Goal: Browse casually: Explore the website without a specific task or goal

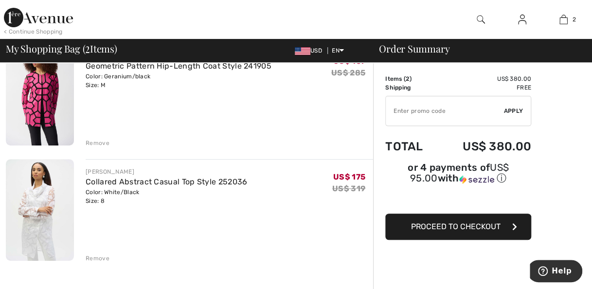
scroll to position [100, 0]
click at [99, 140] on div "Remove" at bounding box center [98, 142] width 24 height 9
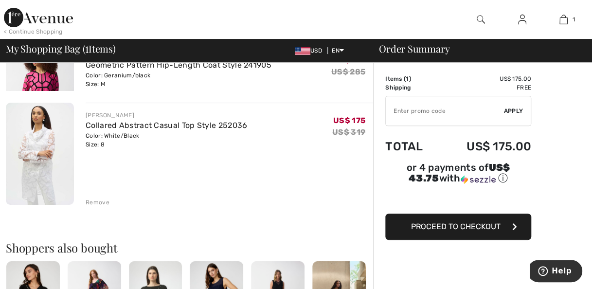
scroll to position [88, 0]
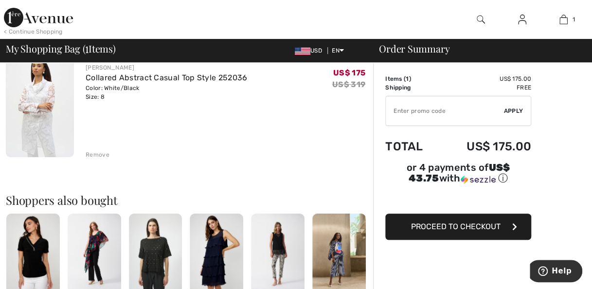
click at [94, 156] on div "Remove" at bounding box center [98, 154] width 24 height 9
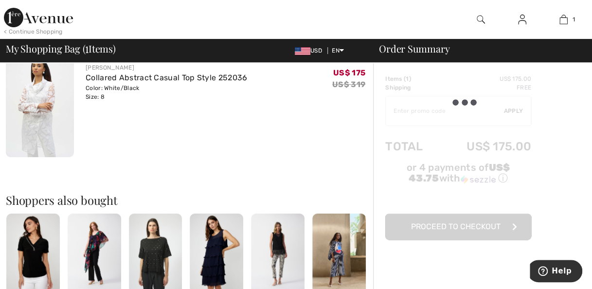
scroll to position [200, 0]
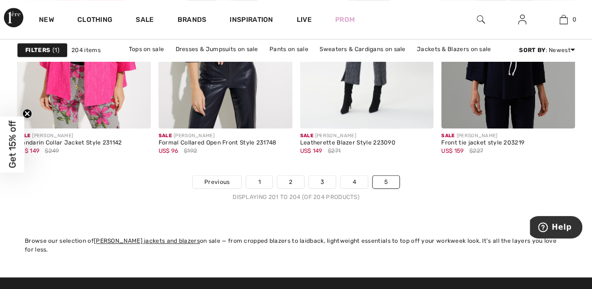
scroll to position [213, 0]
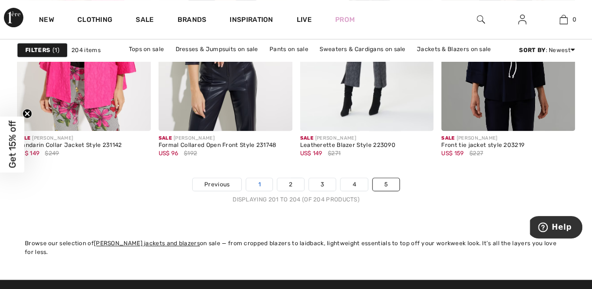
click at [262, 181] on link "1" at bounding box center [259, 184] width 26 height 13
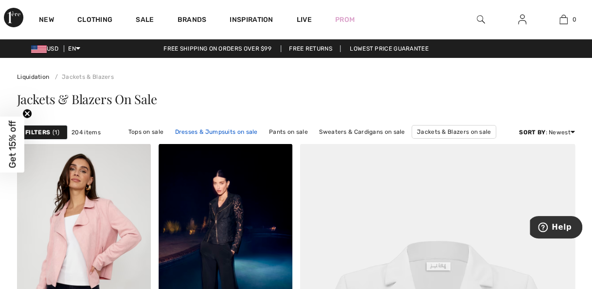
click at [192, 129] on link "Dresses & Jumpsuits on sale" at bounding box center [216, 131] width 92 height 13
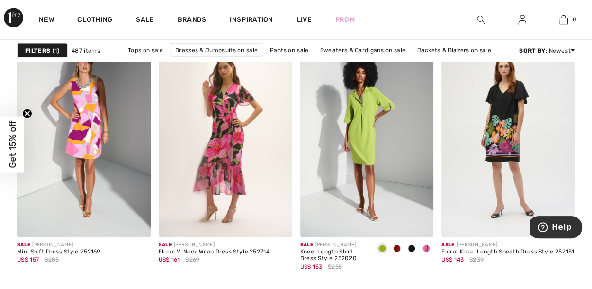
scroll to position [2631, 0]
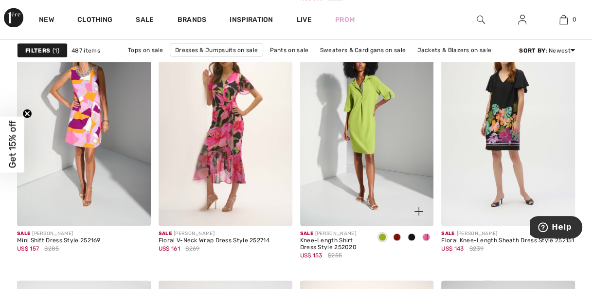
click at [424, 236] on span at bounding box center [426, 237] width 8 height 8
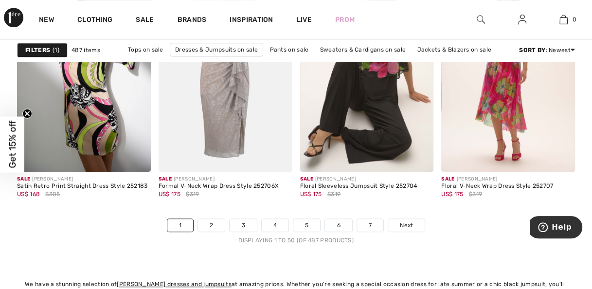
scroll to position [3795, 0]
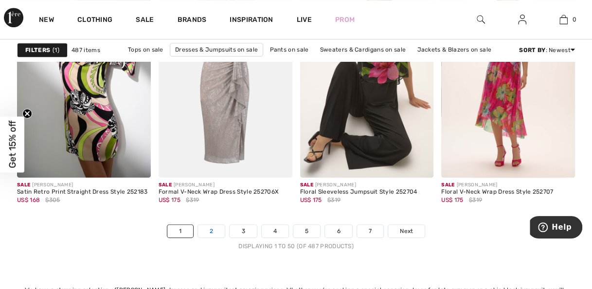
click at [211, 227] on link "2" at bounding box center [211, 231] width 27 height 13
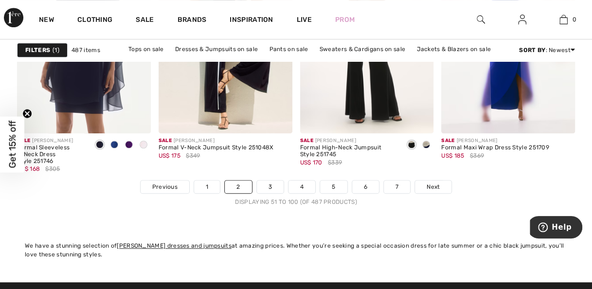
scroll to position [3900, 0]
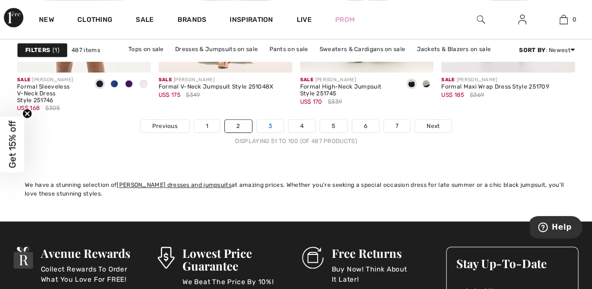
click at [271, 122] on link "3" at bounding box center [270, 126] width 27 height 13
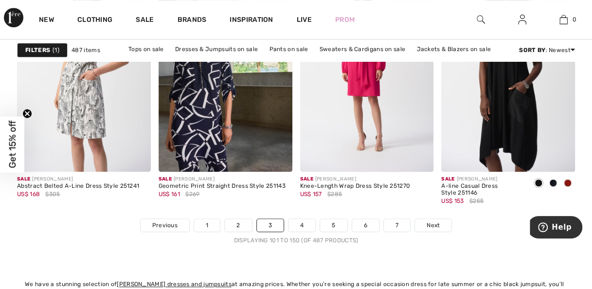
scroll to position [3817, 0]
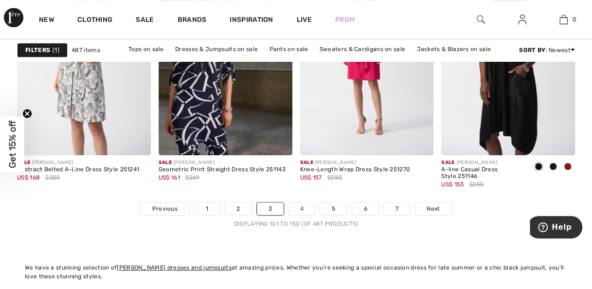
click at [300, 204] on link "4" at bounding box center [301, 208] width 27 height 13
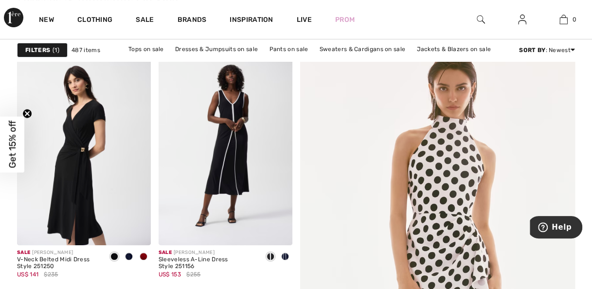
scroll to position [115, 0]
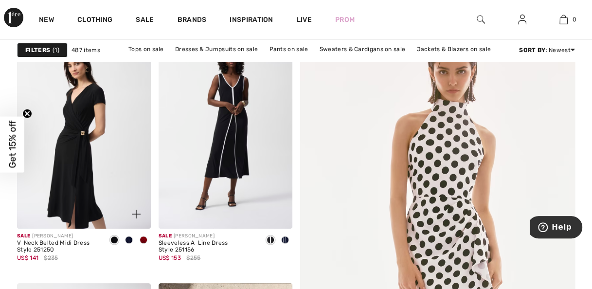
click at [144, 240] on span at bounding box center [144, 240] width 8 height 8
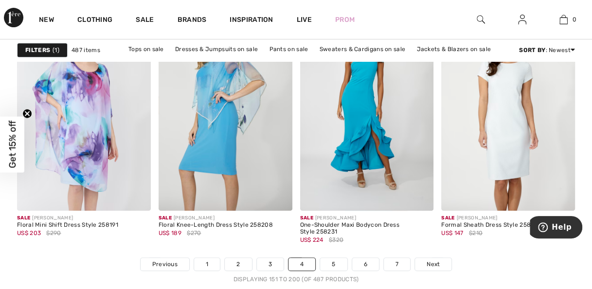
scroll to position [3801, 0]
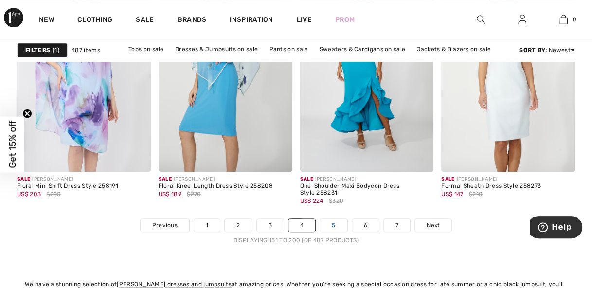
click at [337, 221] on link "5" at bounding box center [333, 225] width 27 height 13
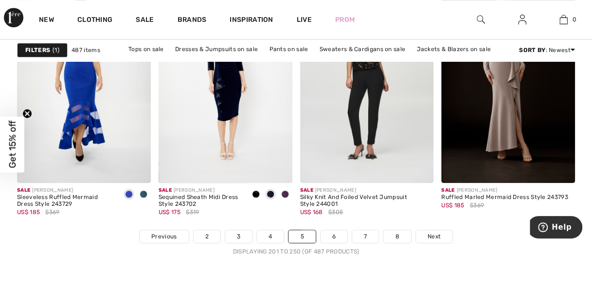
scroll to position [3795, 0]
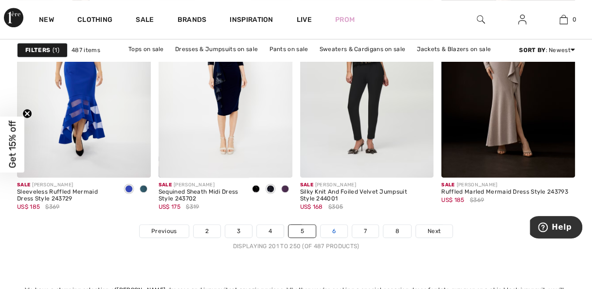
click at [334, 229] on link "6" at bounding box center [333, 231] width 27 height 13
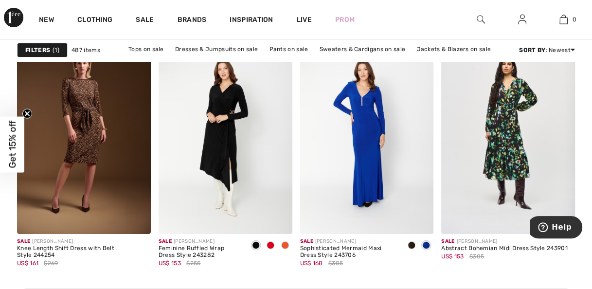
scroll to position [1708, 0]
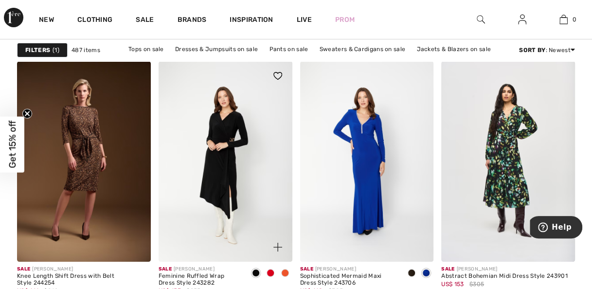
click at [272, 273] on span at bounding box center [270, 273] width 8 height 8
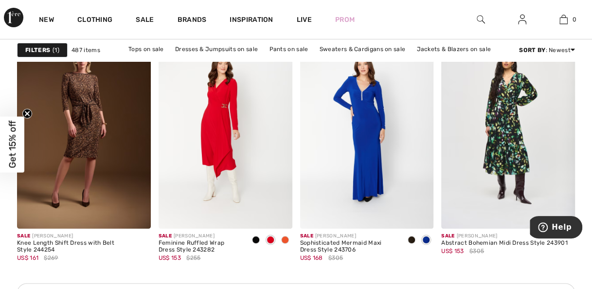
scroll to position [1724, 0]
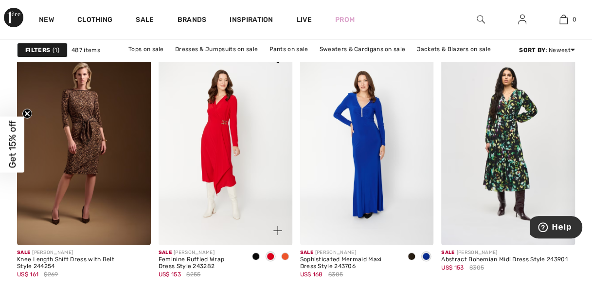
click at [254, 253] on span at bounding box center [256, 256] width 8 height 8
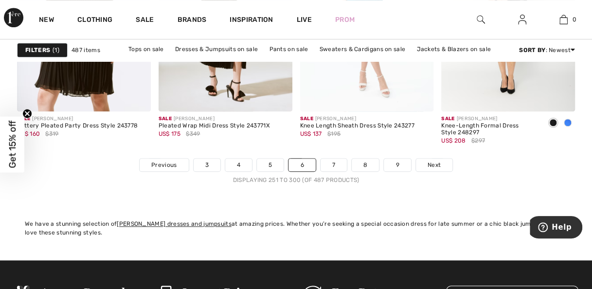
scroll to position [3878, 0]
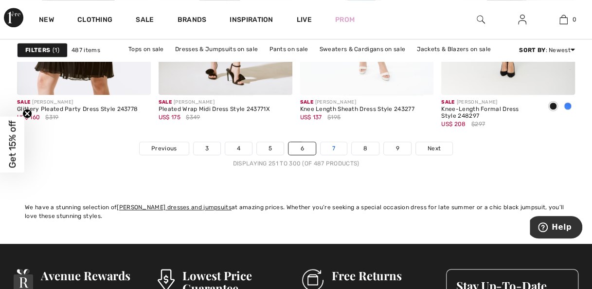
click at [333, 142] on link "7" at bounding box center [333, 148] width 26 height 13
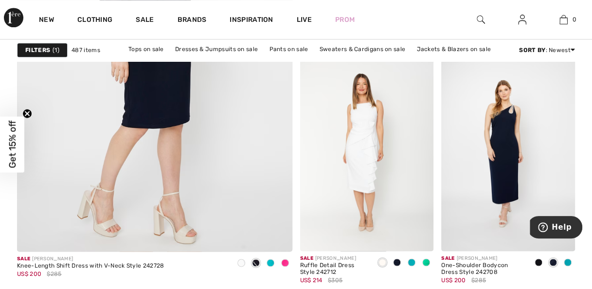
scroll to position [2356, 0]
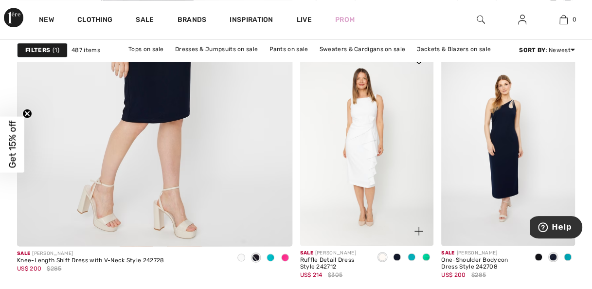
click at [428, 253] on span at bounding box center [426, 257] width 8 height 8
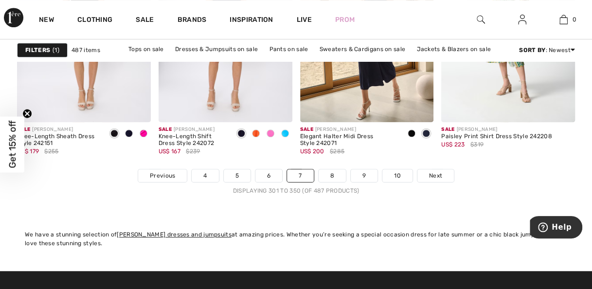
scroll to position [3851, 0]
click at [334, 173] on link "8" at bounding box center [331, 175] width 27 height 13
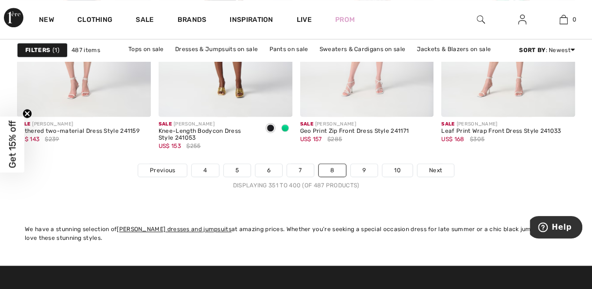
scroll to position [3851, 0]
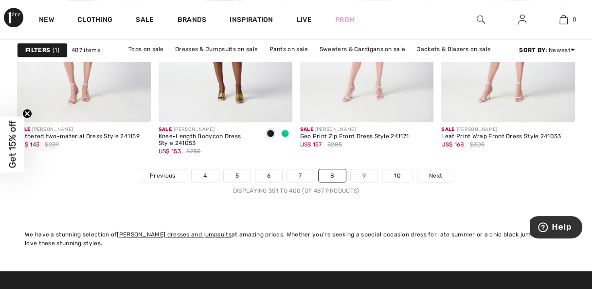
click at [365, 171] on link "9" at bounding box center [364, 175] width 27 height 13
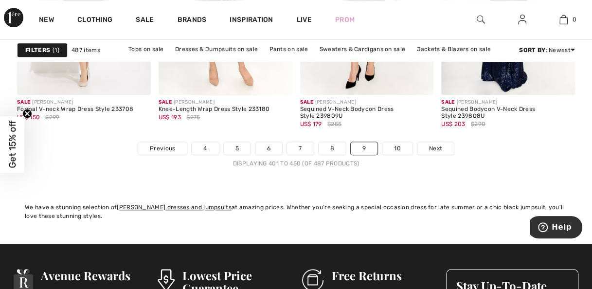
scroll to position [3889, 0]
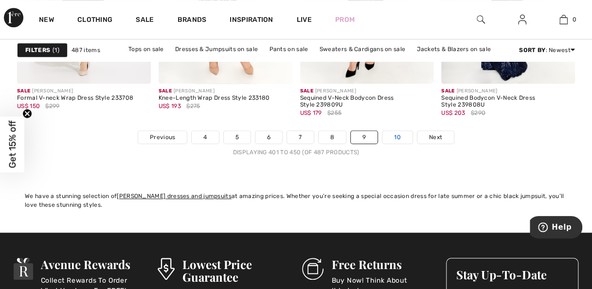
click at [399, 134] on link "10" at bounding box center [397, 137] width 30 height 13
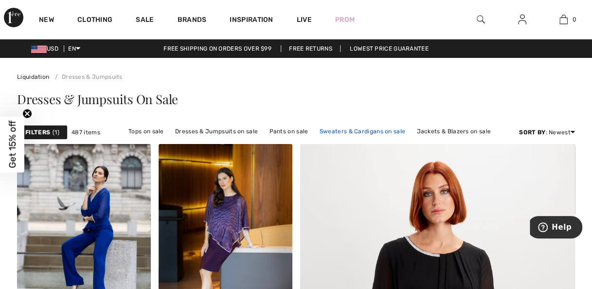
click at [356, 129] on link "Sweaters & Cardigans on sale" at bounding box center [362, 131] width 95 height 13
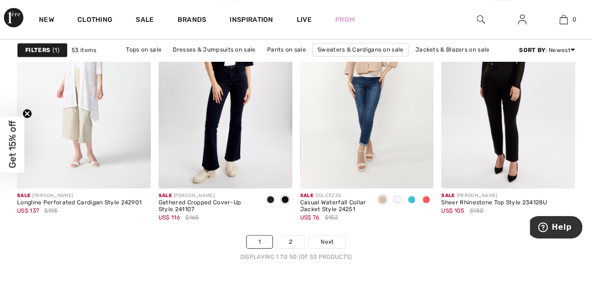
scroll to position [3763, 0]
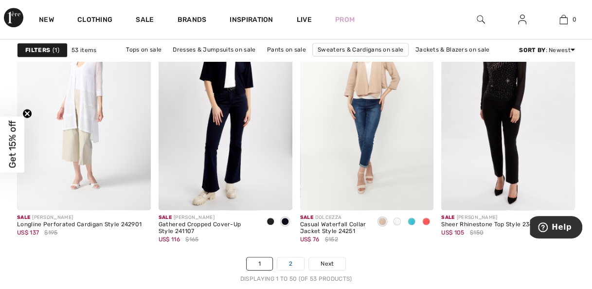
click at [292, 258] on link "2" at bounding box center [290, 263] width 27 height 13
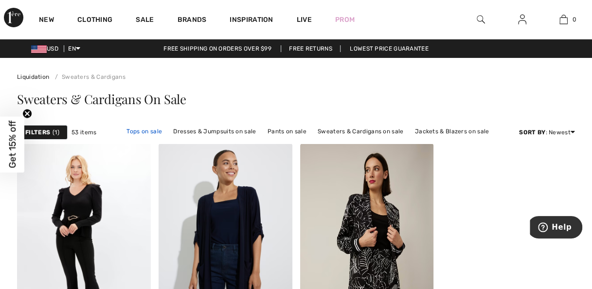
click at [139, 133] on link "Tops on sale" at bounding box center [144, 131] width 45 height 13
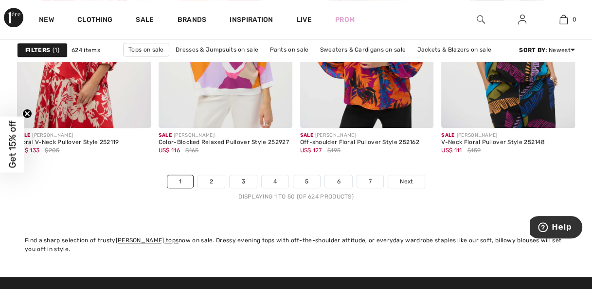
scroll to position [3851, 0]
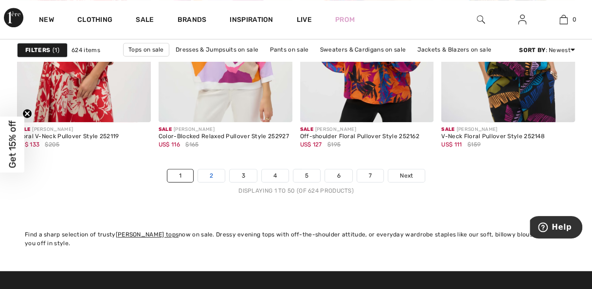
click at [216, 171] on link "2" at bounding box center [211, 175] width 27 height 13
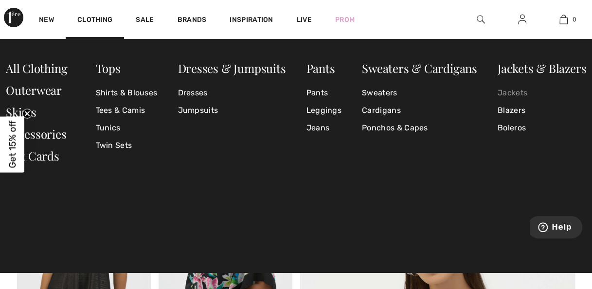
click at [512, 97] on link "Jackets" at bounding box center [541, 93] width 88 height 18
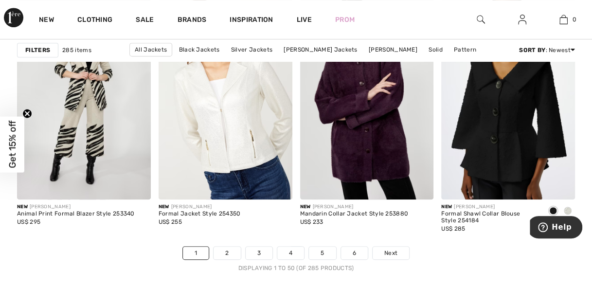
scroll to position [3817, 0]
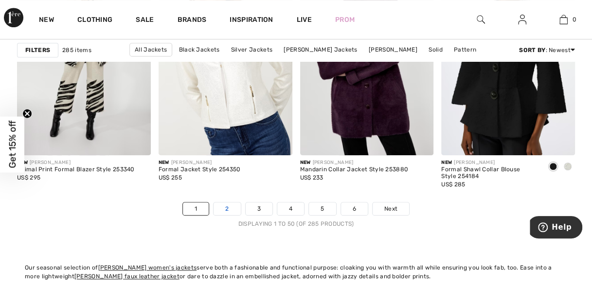
click at [229, 205] on link "2" at bounding box center [226, 208] width 27 height 13
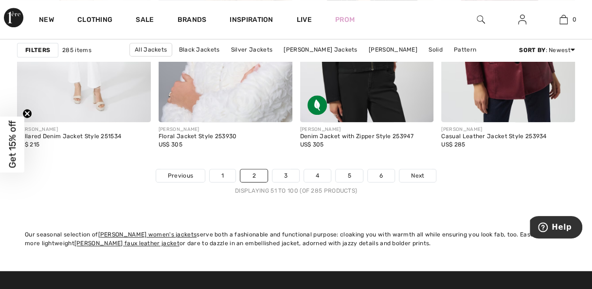
scroll to position [3861, 0]
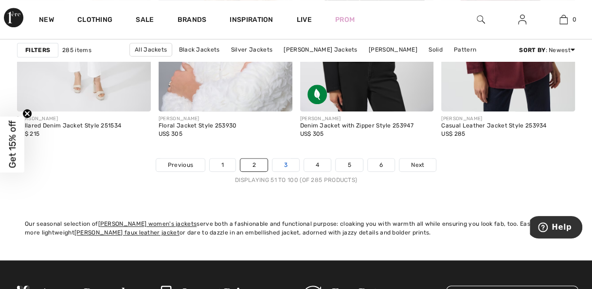
click at [286, 158] on link "3" at bounding box center [285, 164] width 27 height 13
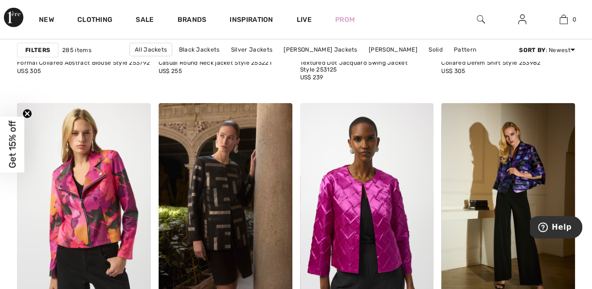
scroll to position [977, 0]
